Goal: Task Accomplishment & Management: Manage account settings

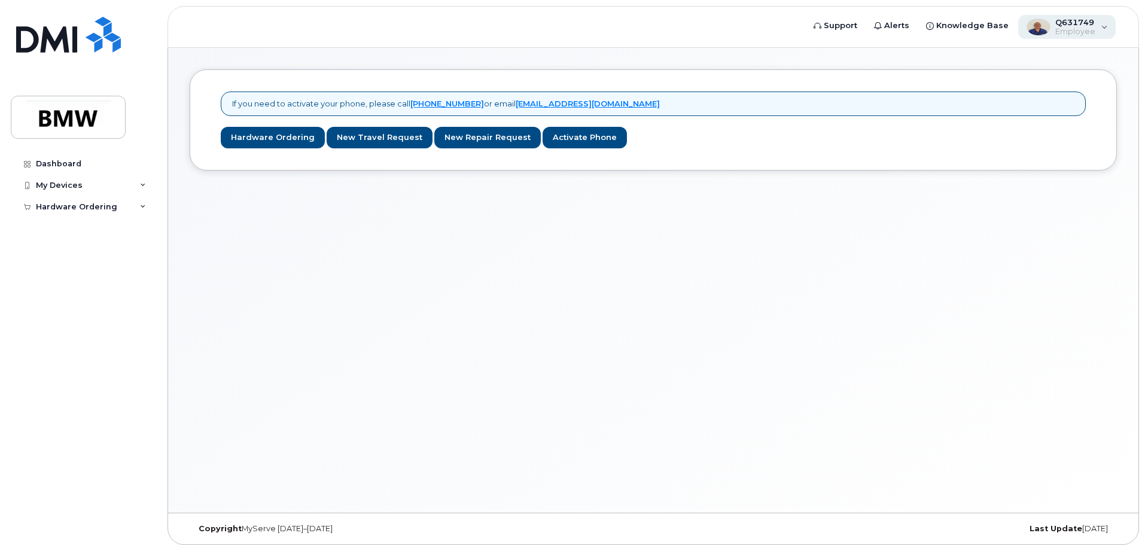
click at [1108, 24] on div "Q631749 Employee" at bounding box center [1067, 27] width 98 height 24
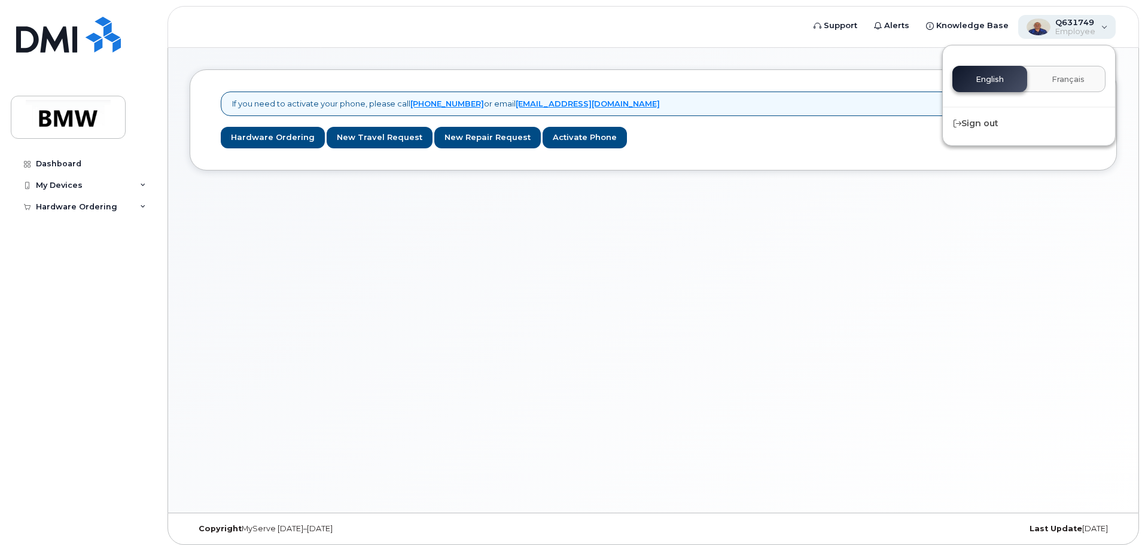
click at [1108, 24] on div "Q631749 Employee" at bounding box center [1067, 27] width 98 height 24
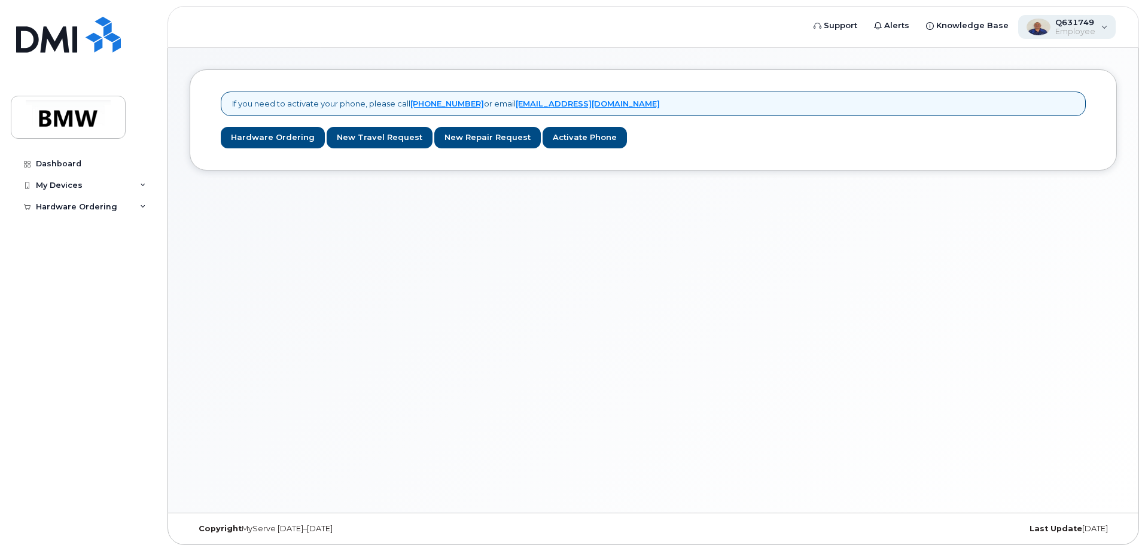
click at [1108, 21] on div "Q631749 Employee" at bounding box center [1067, 27] width 98 height 24
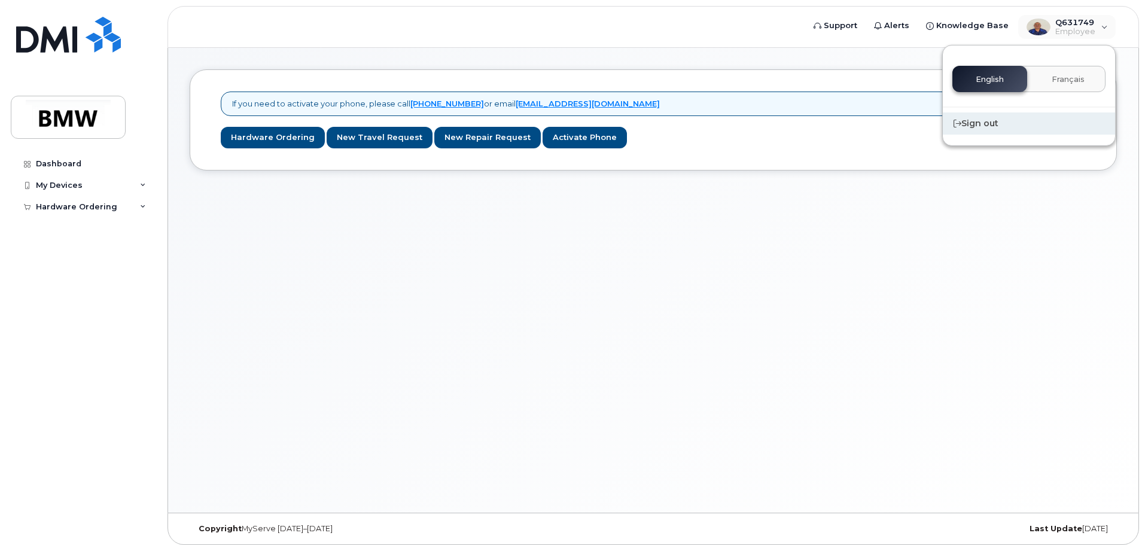
click at [982, 122] on div "Sign out" at bounding box center [1029, 123] width 172 height 22
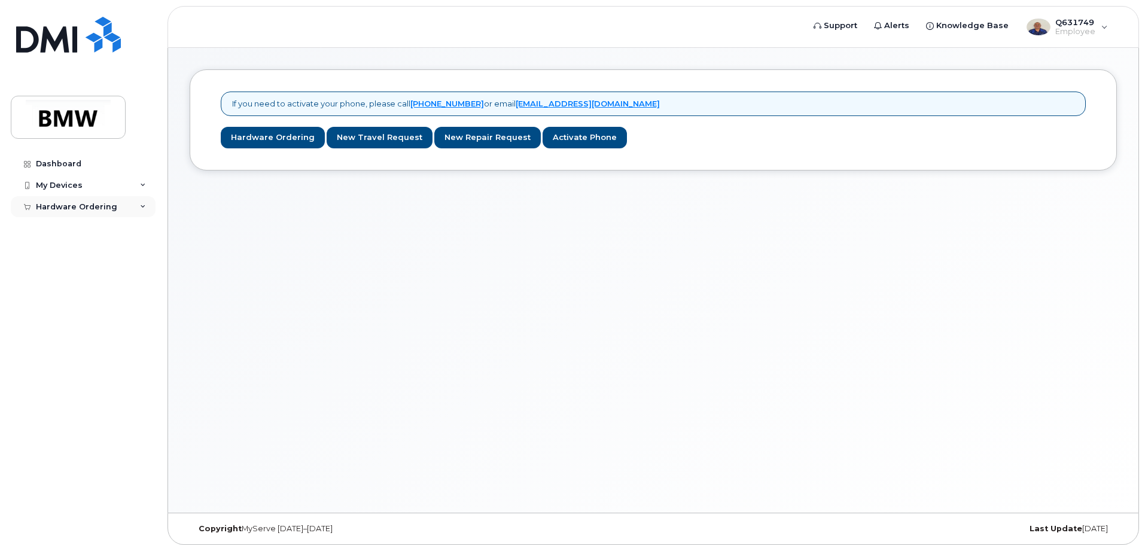
click at [62, 206] on div "Hardware Ordering" at bounding box center [76, 207] width 81 height 10
click at [63, 225] on div "My Orders" at bounding box center [62, 228] width 43 height 11
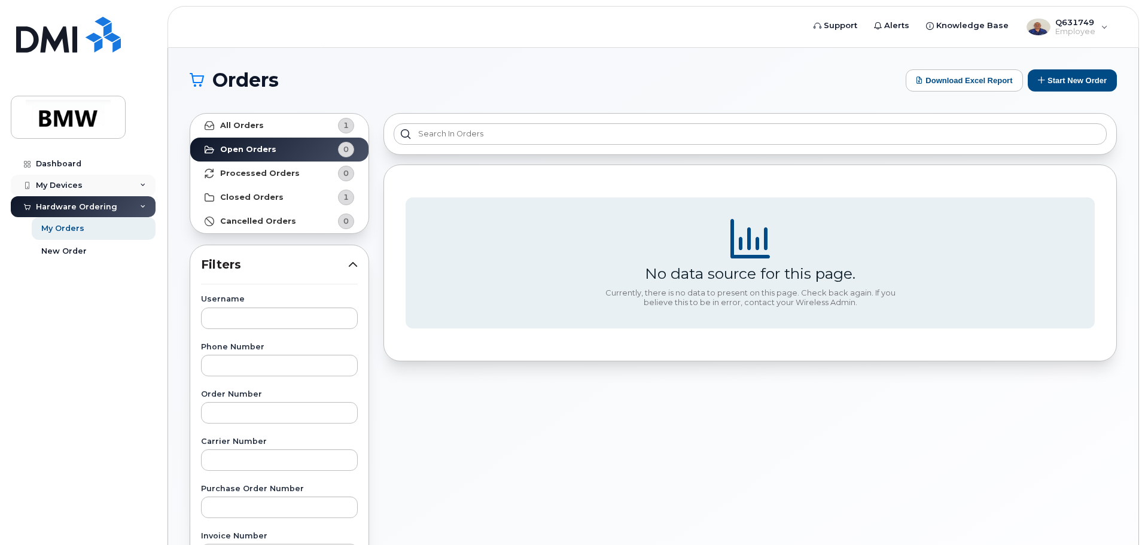
click at [42, 183] on div "My Devices" at bounding box center [59, 186] width 47 height 10
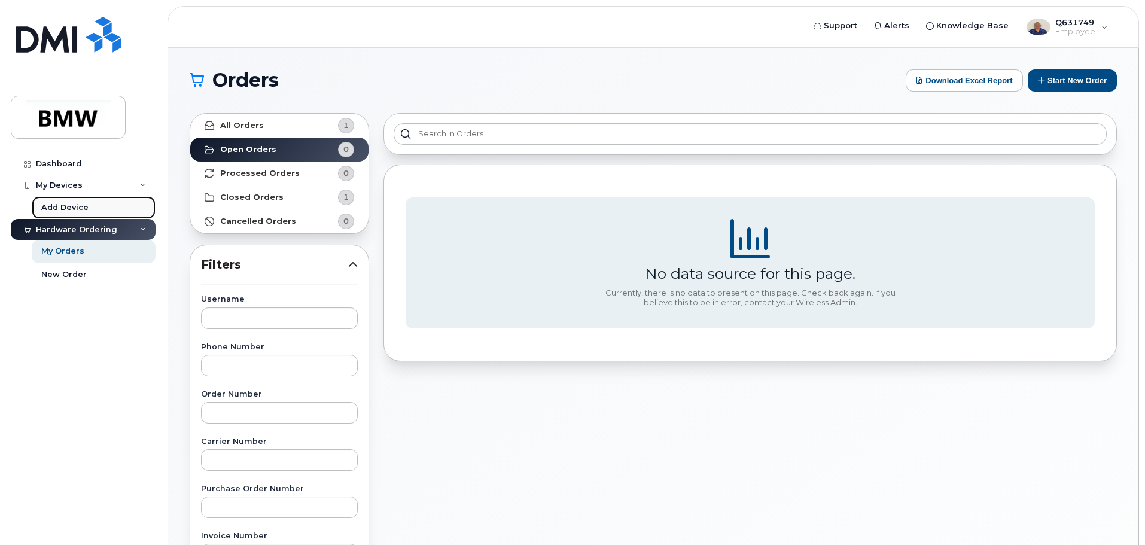
click at [63, 200] on link "Add Device" at bounding box center [94, 207] width 124 height 23
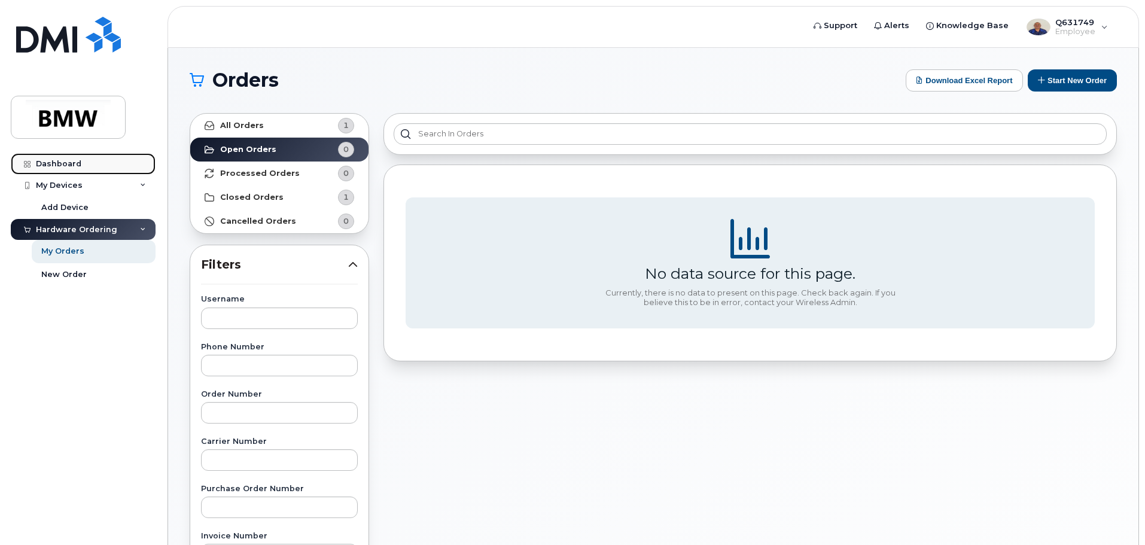
click at [54, 157] on link "Dashboard" at bounding box center [83, 164] width 145 height 22
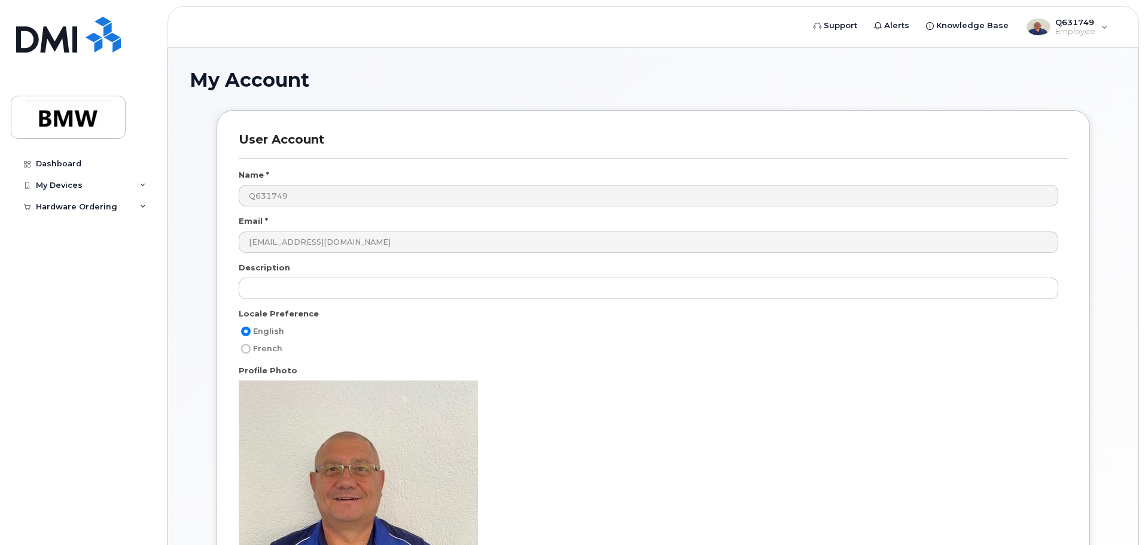
click at [741, 257] on div "juergen.a.weckermann@bmwmc.com" at bounding box center [653, 246] width 829 height 31
click at [56, 160] on div "Dashboard" at bounding box center [58, 164] width 45 height 10
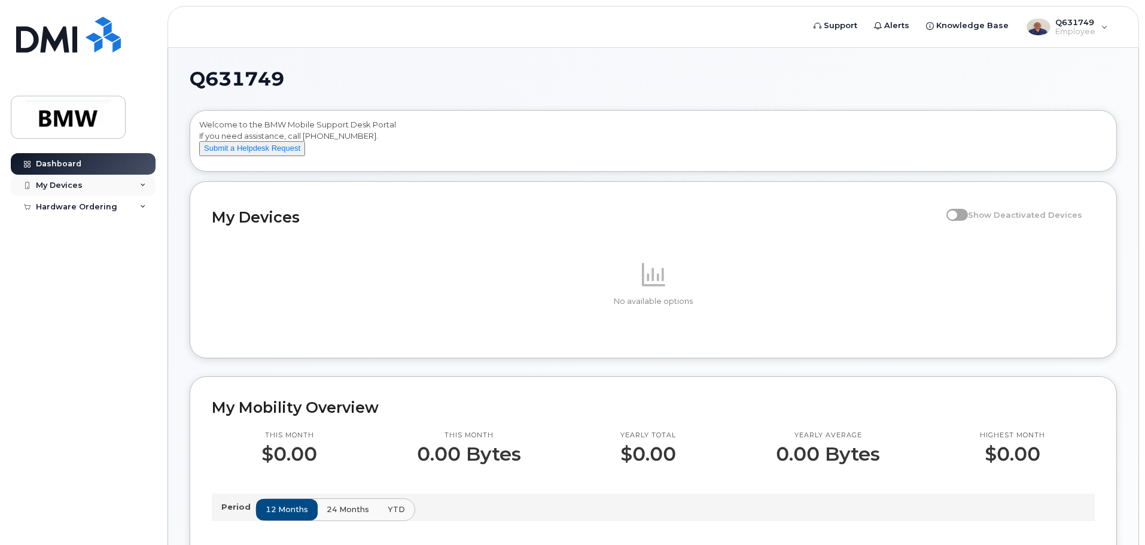
click at [67, 187] on div "My Devices" at bounding box center [59, 186] width 47 height 10
click at [145, 183] on icon at bounding box center [143, 185] width 6 height 6
click at [139, 185] on div "My Devices" at bounding box center [83, 186] width 145 height 22
click at [342, 515] on span "24 months" at bounding box center [348, 509] width 42 height 11
click at [275, 515] on span "12 months" at bounding box center [287, 509] width 42 height 11
